Goal: Task Accomplishment & Management: Use online tool/utility

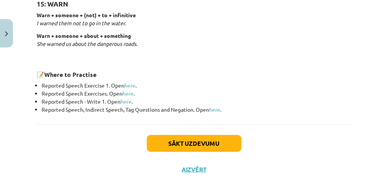
scroll to position [1289, 0]
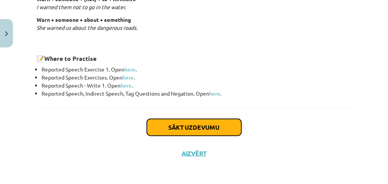
click at [187, 120] on button "Sākt uzdevumu" at bounding box center [194, 127] width 95 height 17
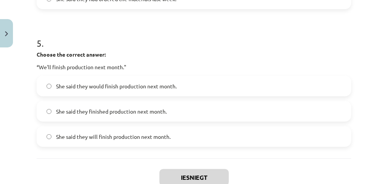
scroll to position [728, 0]
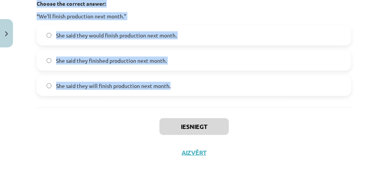
drag, startPoint x: 34, startPoint y: 151, endPoint x: 191, endPoint y: 84, distance: 170.5
copy form "1 . Choose the correct answer: "I'm ready for the meeting." He said he'll be re…"
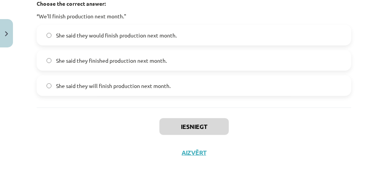
click at [279, 148] on div "Iesniegt Aizvērt" at bounding box center [194, 133] width 315 height 53
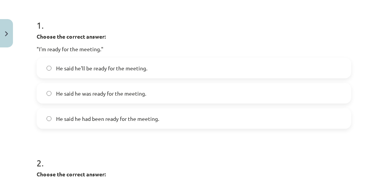
scroll to position [129, 0]
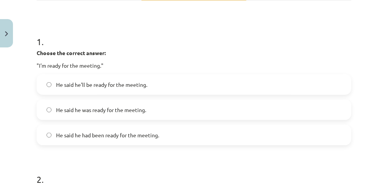
click at [111, 110] on span "He said he was ready for the meeting." at bounding box center [101, 110] width 90 height 8
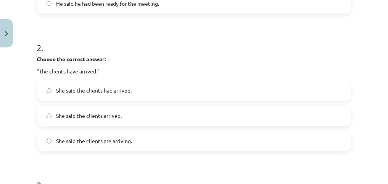
scroll to position [261, 0]
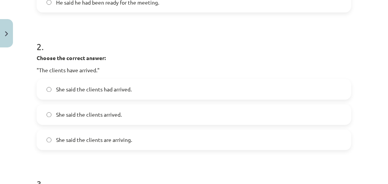
click at [94, 138] on span "She said the clients are arriving." at bounding box center [94, 140] width 76 height 8
click at [114, 109] on label "She said the clients arrived." at bounding box center [193, 114] width 313 height 19
click at [135, 88] on label "She said the clients had arrived." at bounding box center [193, 89] width 313 height 19
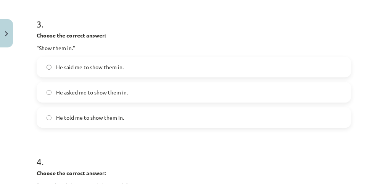
scroll to position [423, 0]
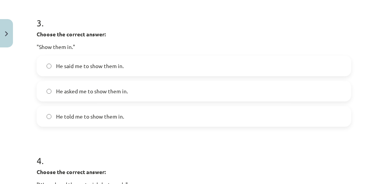
click at [99, 117] on span "He told me to show them in." at bounding box center [90, 116] width 68 height 8
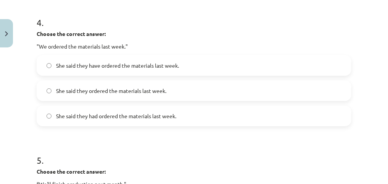
scroll to position [559, 0]
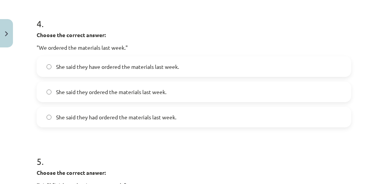
click at [160, 71] on label "She said they have ordered the materials last week." at bounding box center [193, 66] width 313 height 19
click at [137, 113] on span "She said they had ordered the materials last week." at bounding box center [116, 117] width 120 height 8
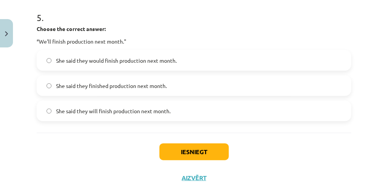
scroll to position [712, 0]
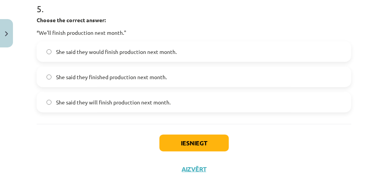
click at [113, 53] on span "She said they would finish production next month." at bounding box center [116, 52] width 121 height 8
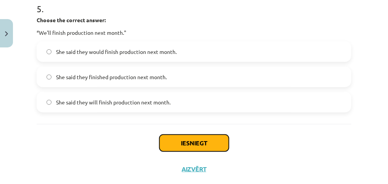
click at [194, 145] on button "Iesniegt" at bounding box center [194, 142] width 69 height 17
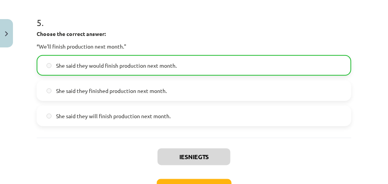
scroll to position [752, 0]
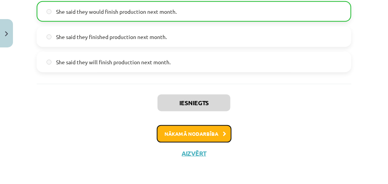
click at [216, 132] on button "Nākamā nodarbība" at bounding box center [194, 134] width 75 height 18
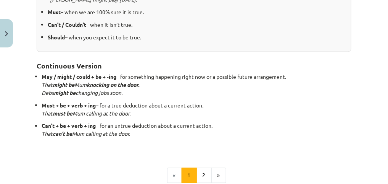
scroll to position [212, 0]
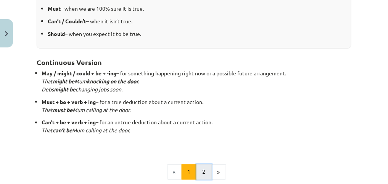
click at [203, 172] on button "2" at bounding box center [204, 171] width 15 height 15
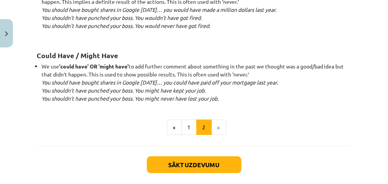
scroll to position [841, 0]
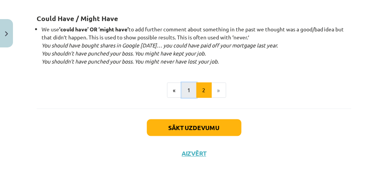
click at [187, 87] on button "1" at bounding box center [189, 89] width 15 height 15
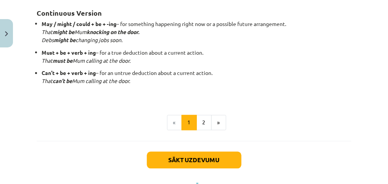
scroll to position [263, 0]
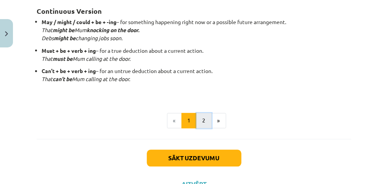
click at [201, 119] on button "2" at bounding box center [204, 120] width 15 height 15
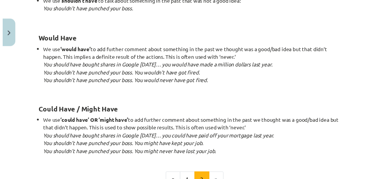
scroll to position [841, 0]
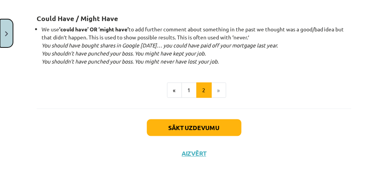
click at [7, 37] on button "Close" at bounding box center [6, 33] width 13 height 28
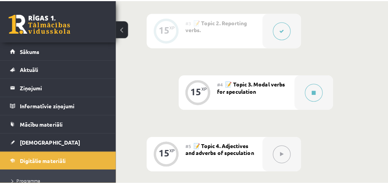
scroll to position [392, 0]
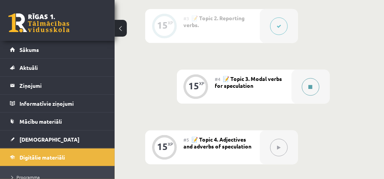
click at [307, 85] on button at bounding box center [311, 87] width 18 height 18
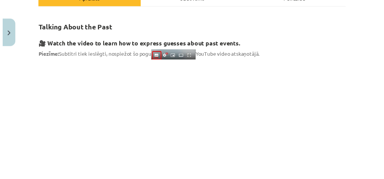
scroll to position [120, 0]
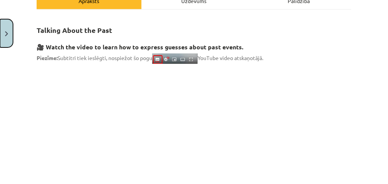
click at [5, 29] on button "Close" at bounding box center [6, 33] width 13 height 28
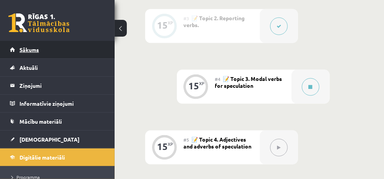
click at [73, 49] on link "Sākums" at bounding box center [57, 50] width 95 height 18
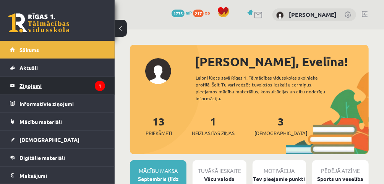
click at [63, 87] on legend "Ziņojumi 1" at bounding box center [62, 86] width 86 height 18
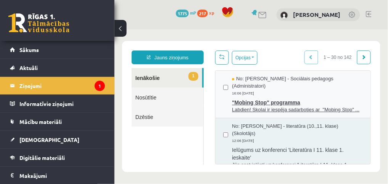
click at [282, 82] on span "No: Dagnija Gaubšteina - Sociālais pedagogs (Administratori)" at bounding box center [297, 82] width 131 height 14
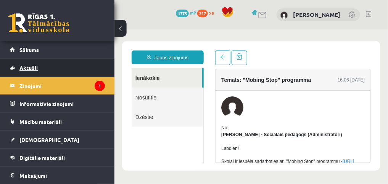
click at [75, 71] on link "Aktuāli" at bounding box center [57, 68] width 95 height 18
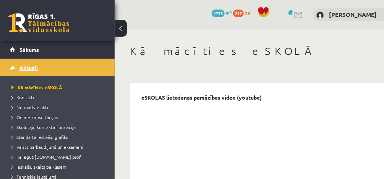
click at [73, 60] on link "Aktuāli" at bounding box center [57, 68] width 95 height 18
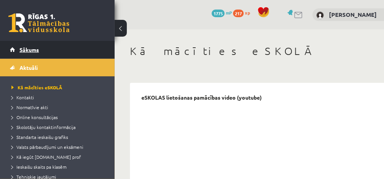
click at [74, 51] on link "Sākums" at bounding box center [57, 50] width 95 height 18
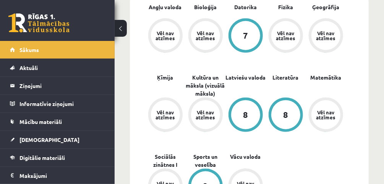
scroll to position [284, 0]
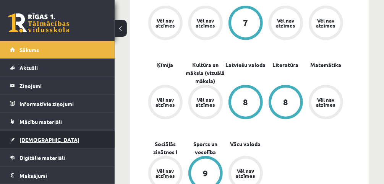
click at [91, 135] on link "[DEMOGRAPHIC_DATA]" at bounding box center [57, 140] width 95 height 18
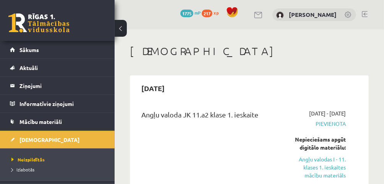
drag, startPoint x: 367, startPoint y: 7, endPoint x: 384, endPoint y: 14, distance: 18.1
click at [383, 14] on html "10 Dāvanas 1775 mP 217 xp Evelīna Tarvāne Sākums Aktuāli Kā mācīties eSKOLĀ Kon…" at bounding box center [192, 92] width 384 height 184
click at [365, 12] on link at bounding box center [365, 14] width 6 height 6
